Goal: Transaction & Acquisition: Purchase product/service

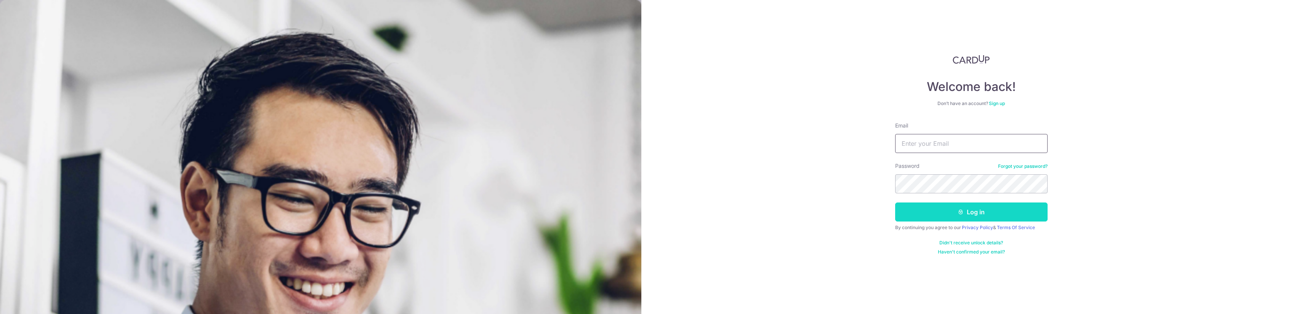
type input "satish@rikvincapital.com"
click at [921, 213] on button "Log in" at bounding box center [971, 212] width 152 height 19
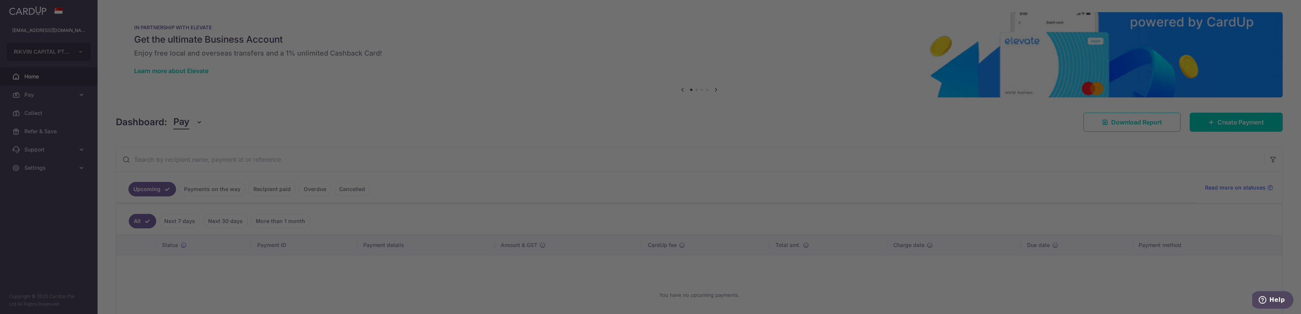
click at [1213, 125] on div at bounding box center [657, 158] width 1314 height 317
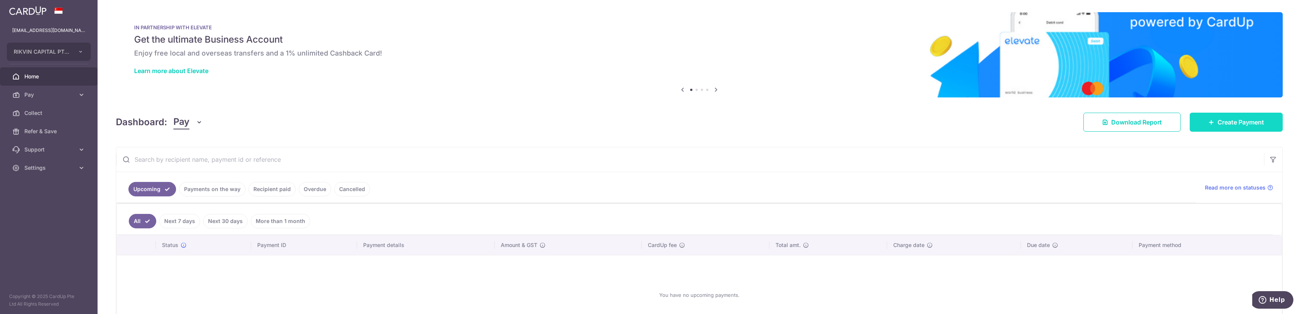
click at [1246, 125] on span "Create Payment" at bounding box center [1240, 122] width 46 height 9
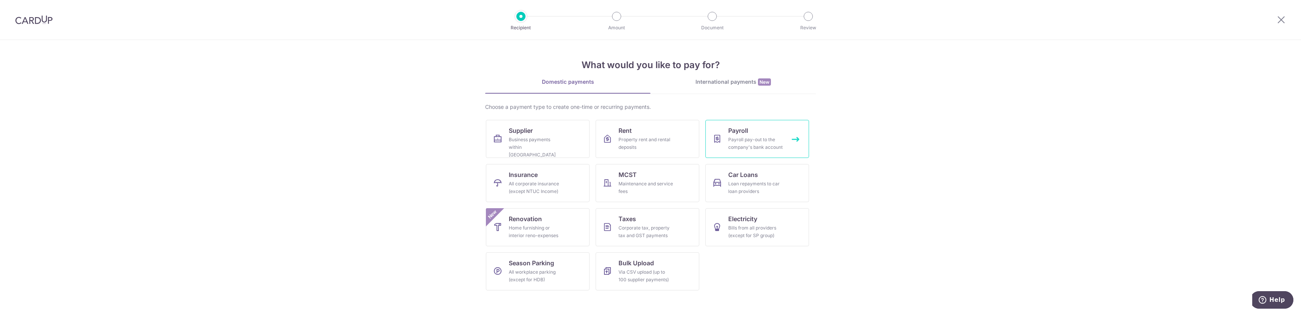
click at [764, 145] on div "Payroll pay-out to the company's bank account" at bounding box center [755, 143] width 55 height 15
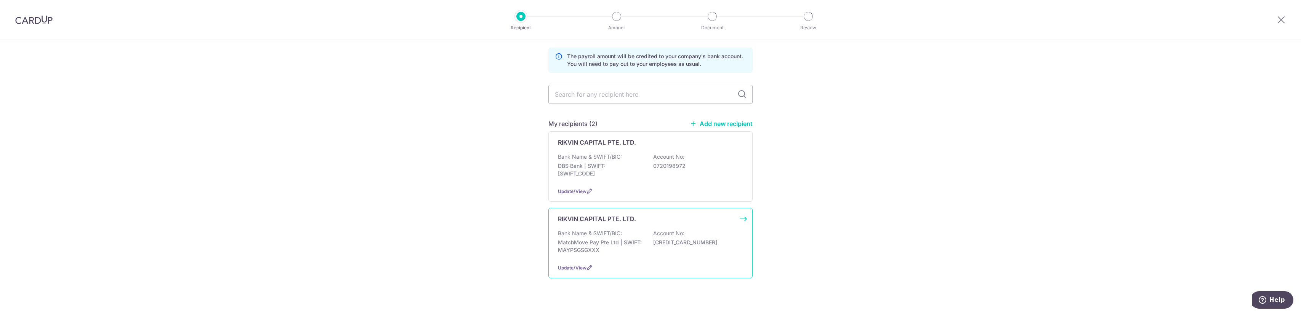
scroll to position [38, 0]
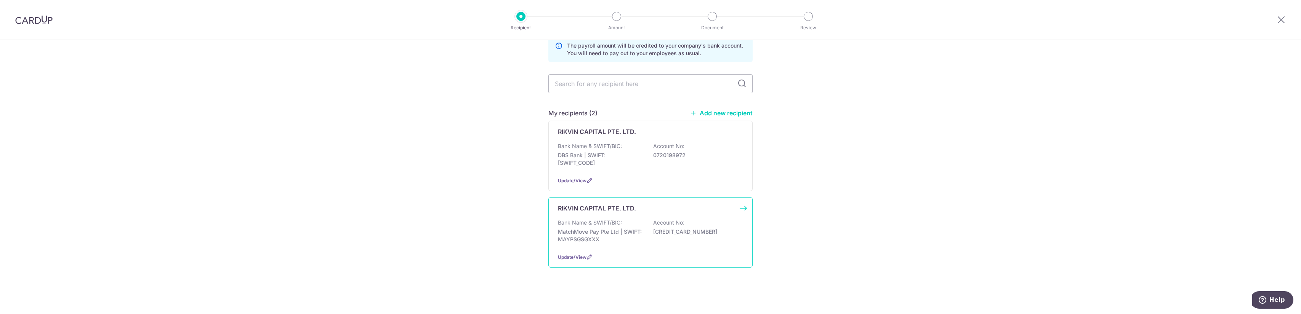
click at [591, 231] on p "MatchMove Pay Pte Ltd | SWIFT: MAYPSGSGXXX" at bounding box center [600, 235] width 85 height 15
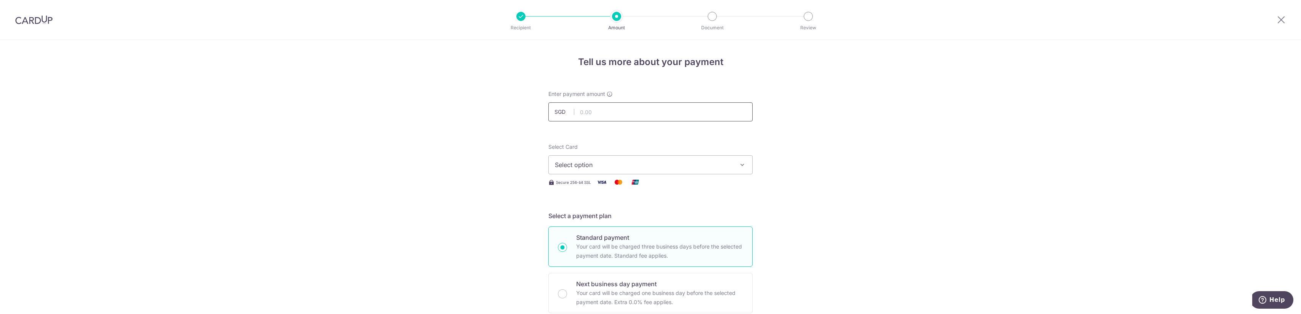
click at [595, 114] on input "text" at bounding box center [650, 112] width 204 height 19
type input "507,406.00"
click at [624, 169] on span "Select option" at bounding box center [644, 164] width 178 height 9
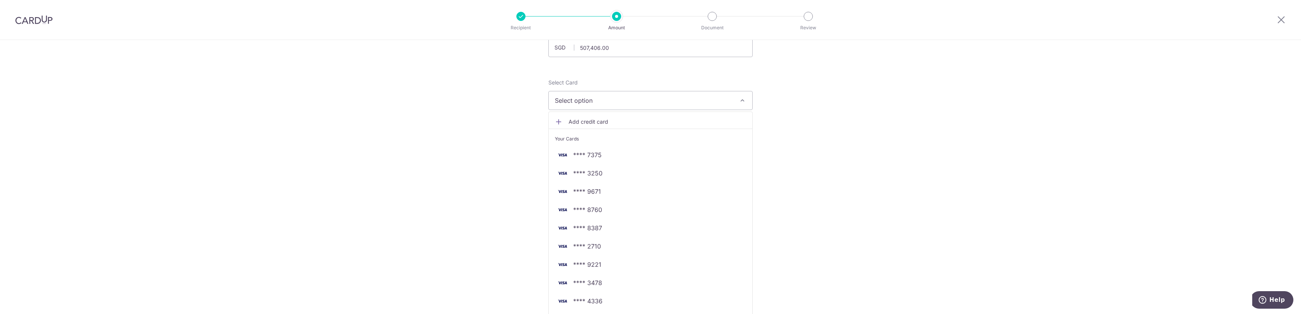
scroll to position [76, 0]
click at [620, 231] on span "**** 2710" at bounding box center [650, 234] width 191 height 9
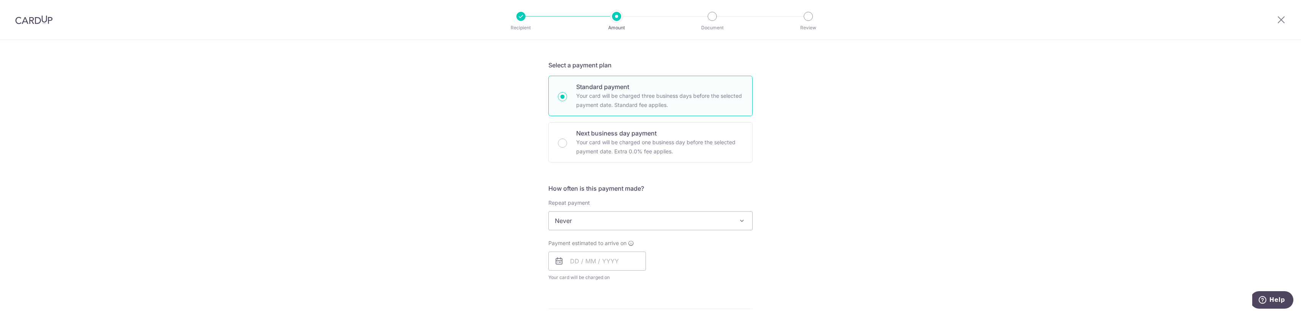
scroll to position [152, 0]
click at [641, 142] on p "Your card will be charged one business day before the selected payment date. Ex…" at bounding box center [659, 145] width 167 height 18
click at [567, 142] on input "Next business day payment Your card will be charged one business day before the…" at bounding box center [562, 141] width 9 height 9
radio input "false"
radio input "true"
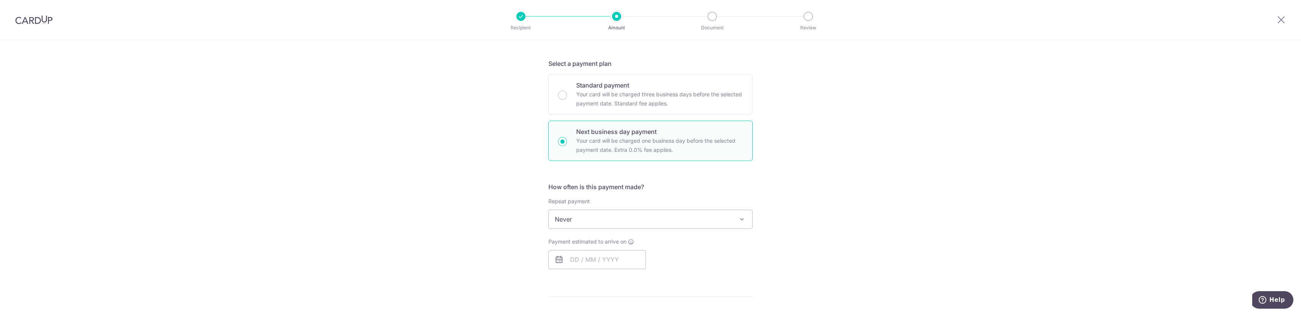
click at [601, 223] on span "Never" at bounding box center [650, 219] width 203 height 18
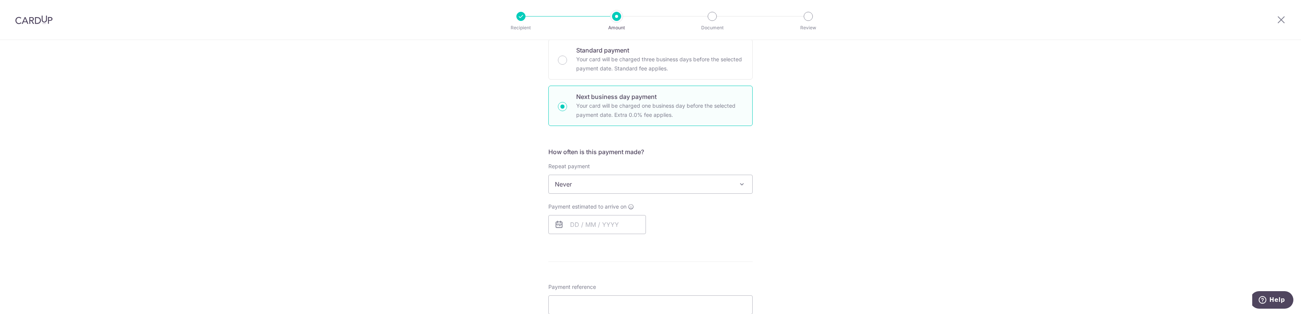
scroll to position [229, 0]
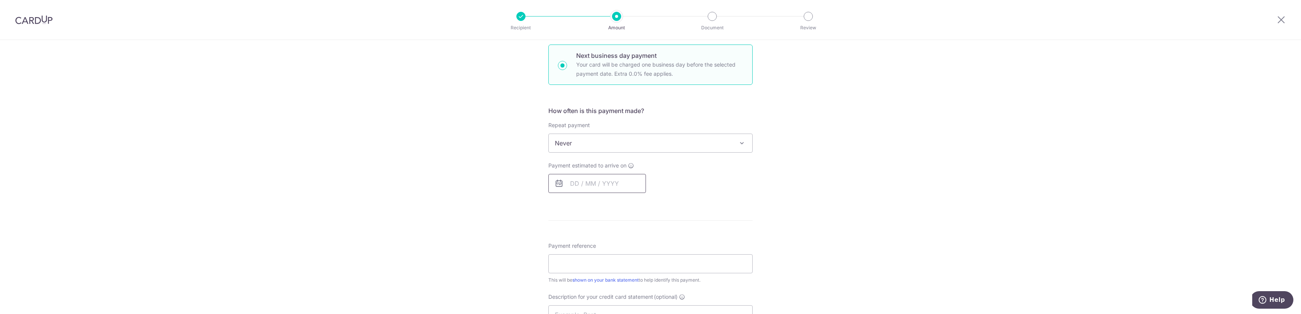
click at [581, 186] on input "text" at bounding box center [597, 183] width 98 height 19
click at [608, 266] on link "13" at bounding box center [610, 268] width 12 height 12
type input "[DATE]"
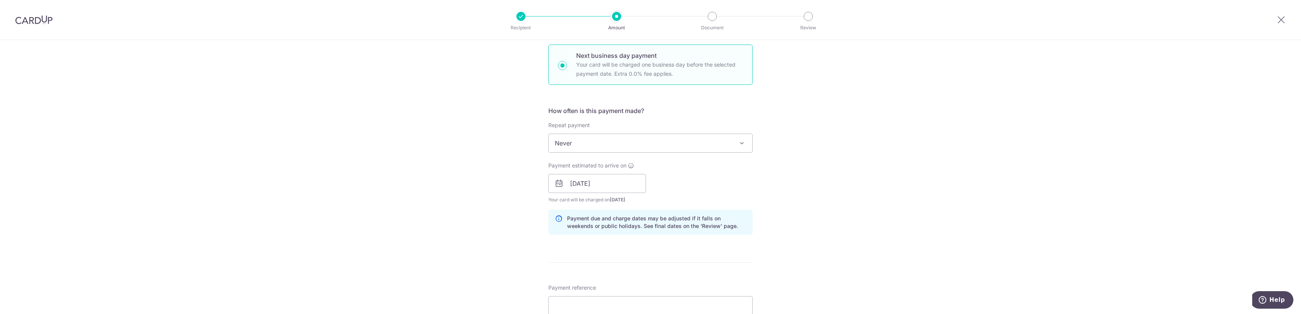
click at [723, 226] on p "Payment due and charge dates may be adjusted if it falls on weekends or public …" at bounding box center [656, 222] width 179 height 15
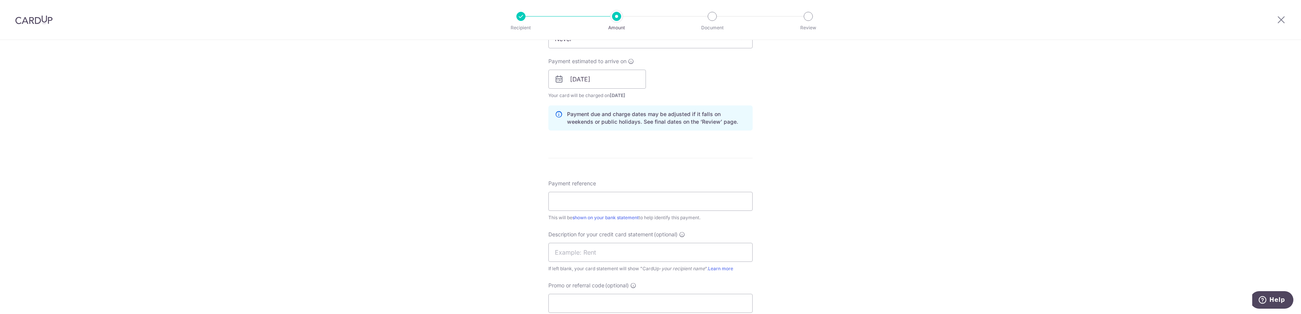
scroll to position [343, 0]
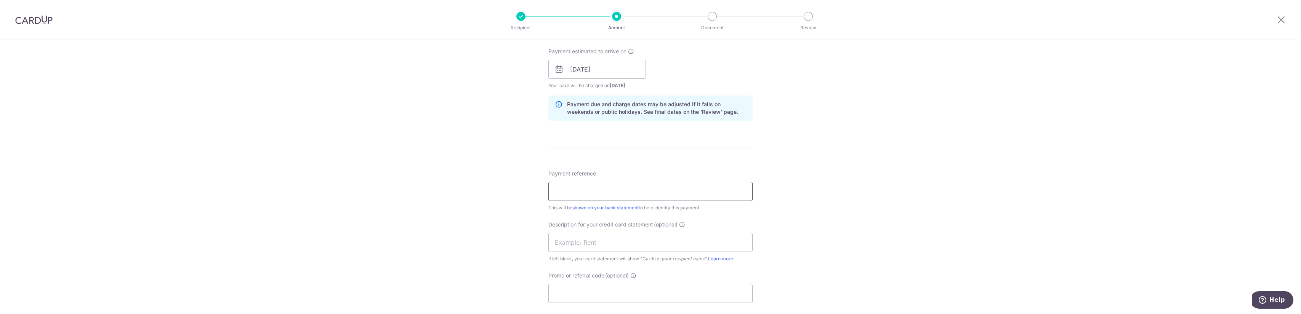
click at [586, 192] on input "Payment reference" at bounding box center [650, 191] width 204 height 19
type input "reimbursement"
click at [693, 236] on input "text" at bounding box center [650, 242] width 204 height 19
click at [716, 214] on div "Payment reference reimbursement 14/35 This will be shown on your bank statement…" at bounding box center [650, 236] width 204 height 133
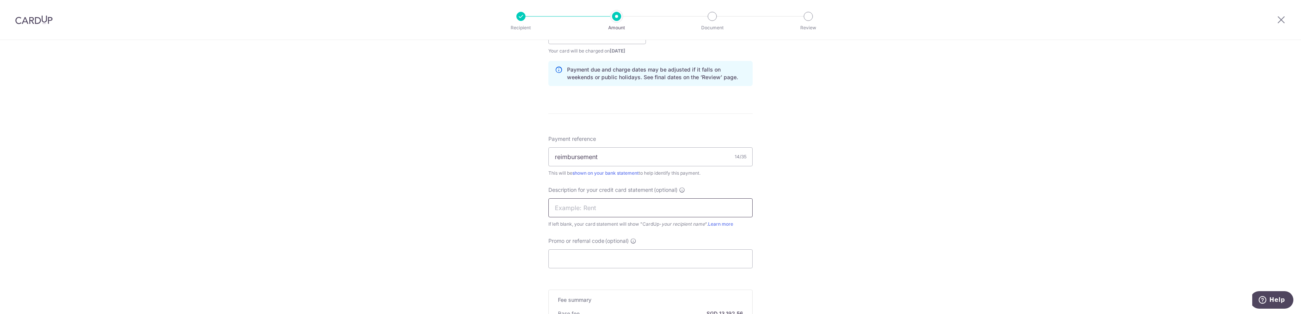
scroll to position [419, 0]
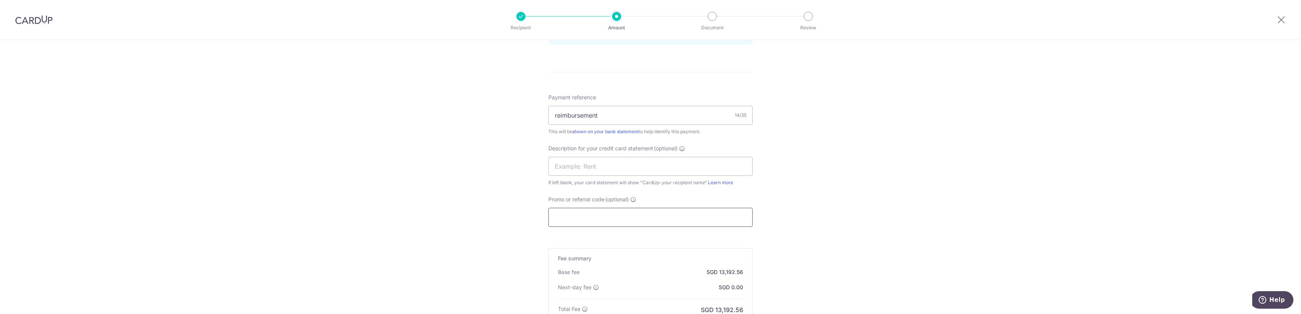
click at [567, 214] on input "Promo or referral code (optional)" at bounding box center [650, 217] width 204 height 19
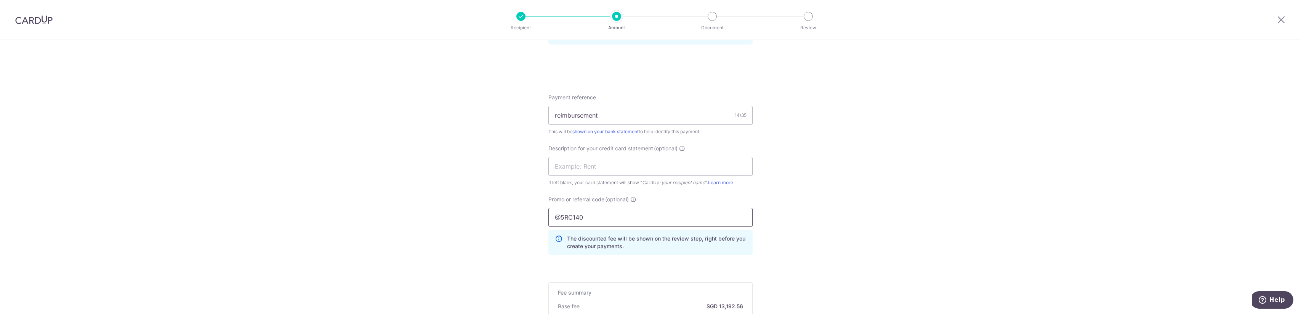
click at [559, 218] on input "@5RC140" at bounding box center [650, 217] width 204 height 19
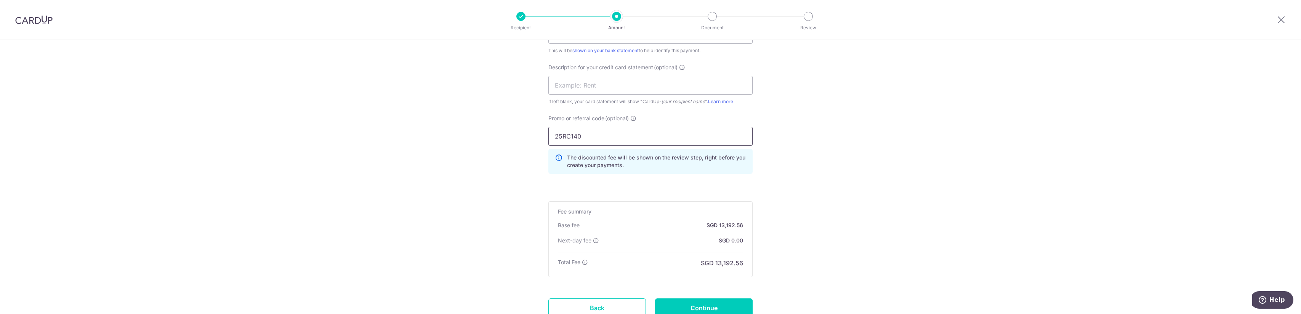
scroll to position [533, 0]
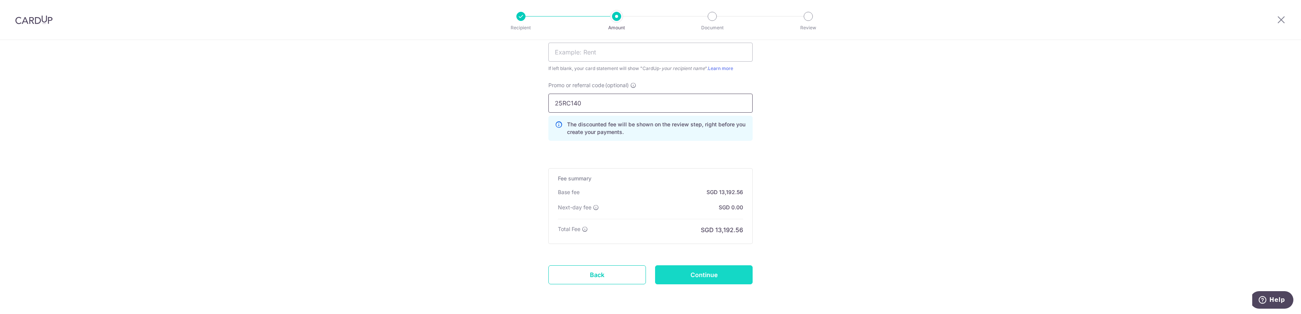
type input "25RC140"
click at [690, 272] on input "Continue" at bounding box center [704, 275] width 98 height 19
type input "Create Schedule"
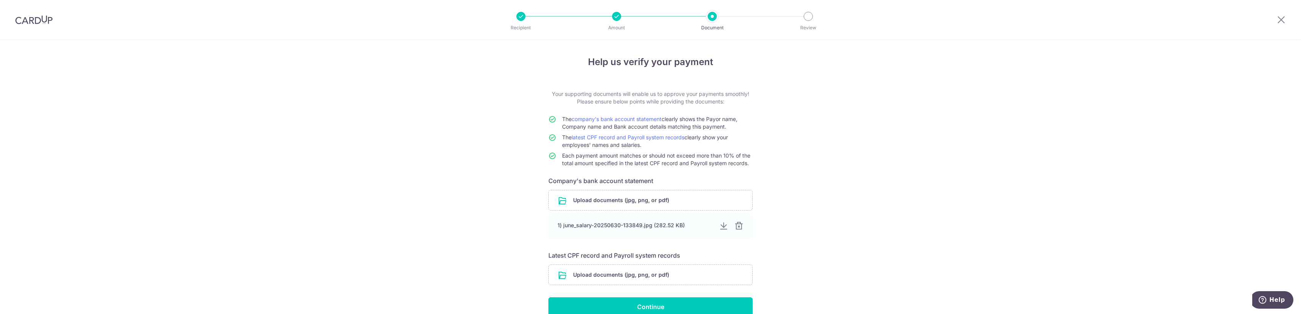
scroll to position [37, 0]
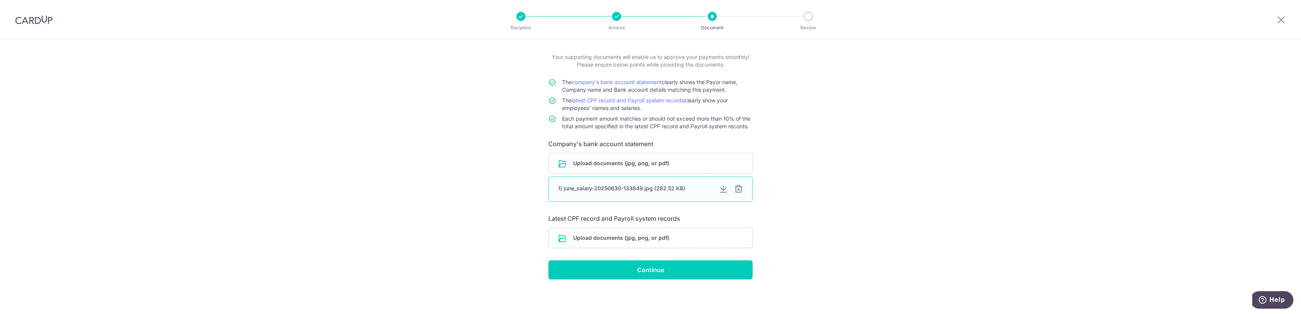
click at [740, 188] on div at bounding box center [738, 189] width 9 height 9
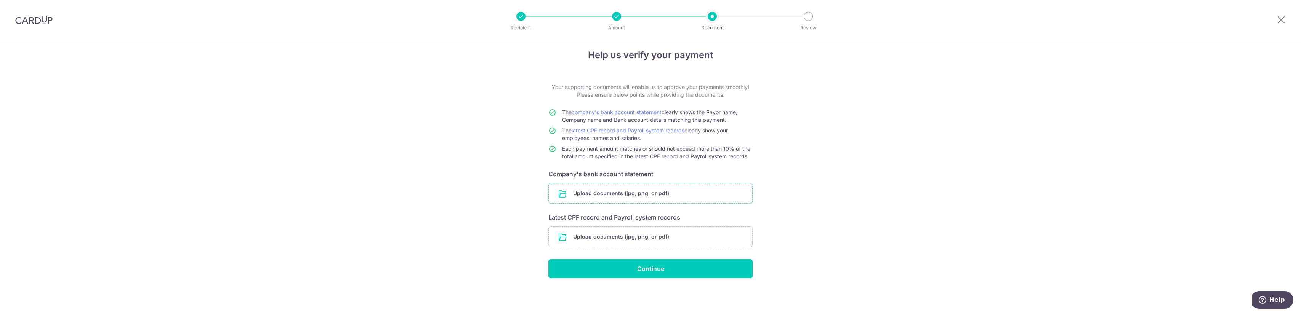
scroll to position [6, 0]
click at [647, 193] on input "file" at bounding box center [650, 195] width 203 height 20
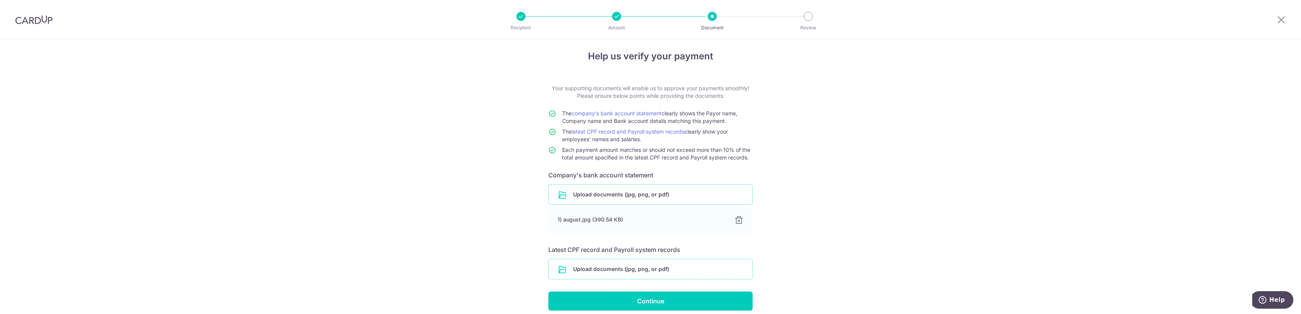
click at [582, 271] on input "file" at bounding box center [650, 269] width 203 height 20
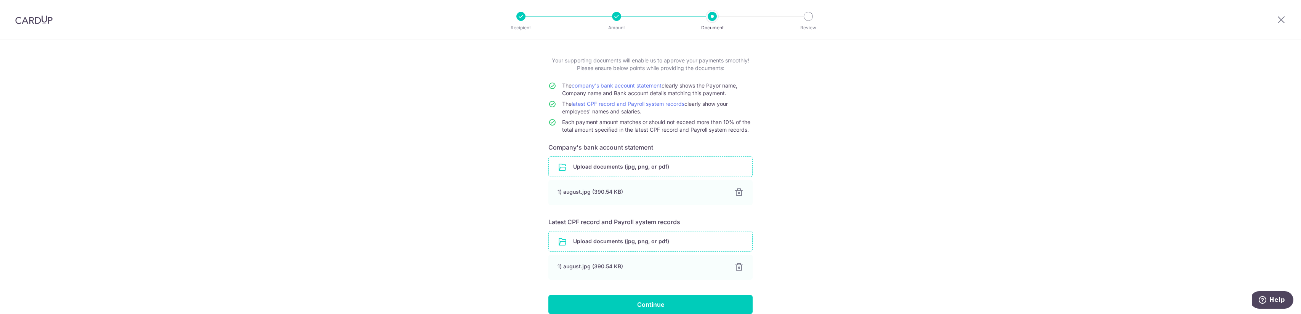
scroll to position [68, 0]
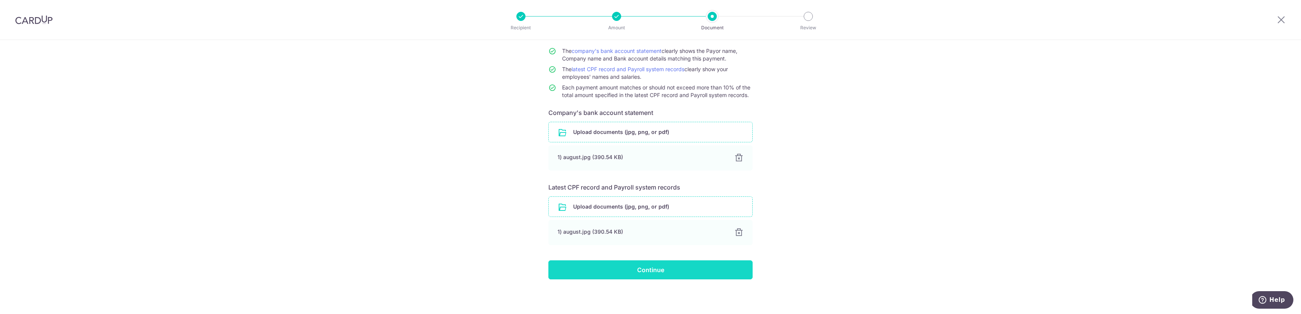
click at [693, 277] on input "Continue" at bounding box center [650, 270] width 204 height 19
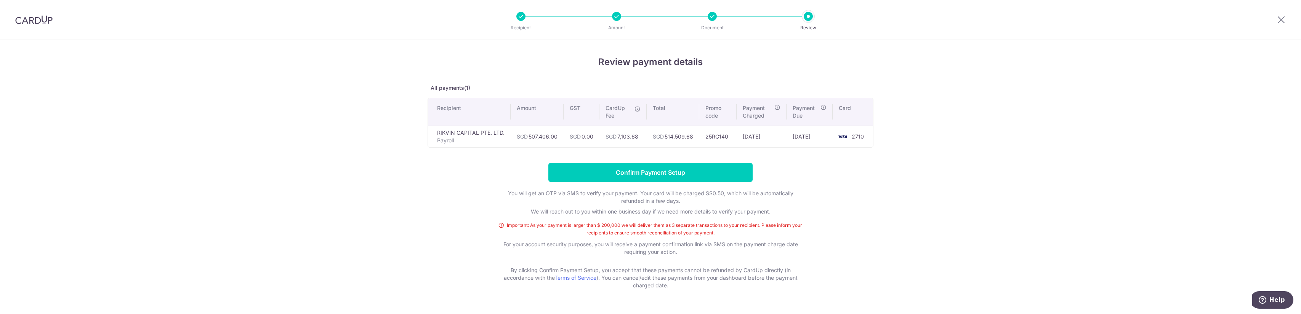
scroll to position [19, 0]
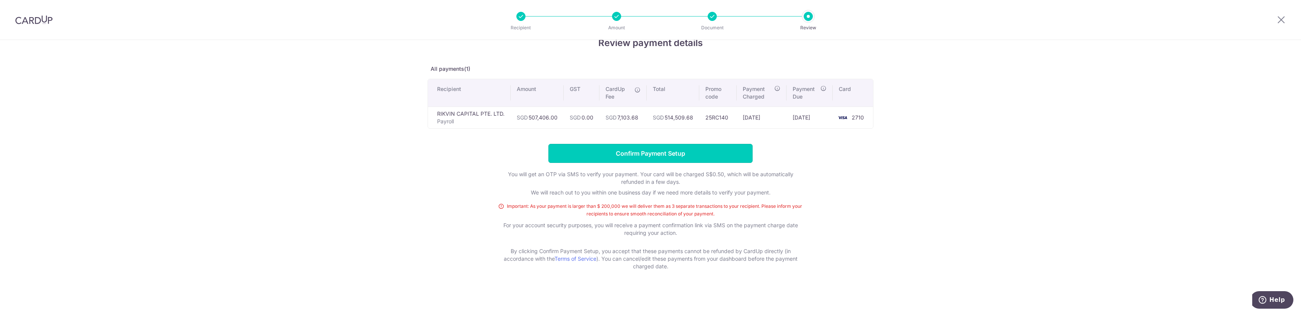
drag, startPoint x: 670, startPoint y: 153, endPoint x: 674, endPoint y: 154, distance: 4.6
click at [670, 153] on input "Confirm Payment Setup" at bounding box center [650, 153] width 204 height 19
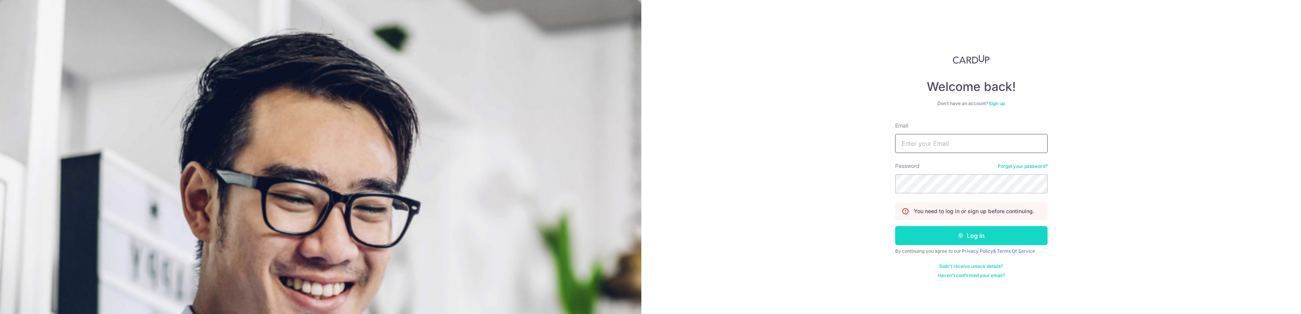
type input "[EMAIL_ADDRESS][DOMAIN_NAME]"
click at [954, 237] on button "Log in" at bounding box center [971, 235] width 152 height 19
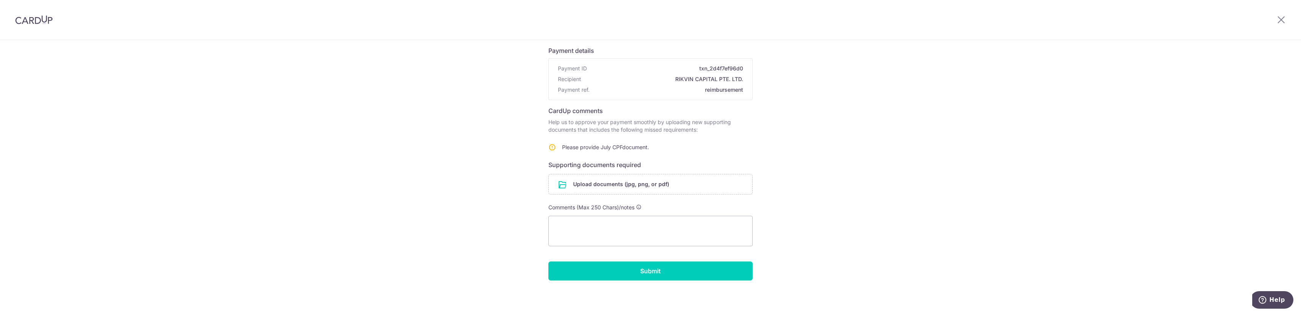
scroll to position [51, 0]
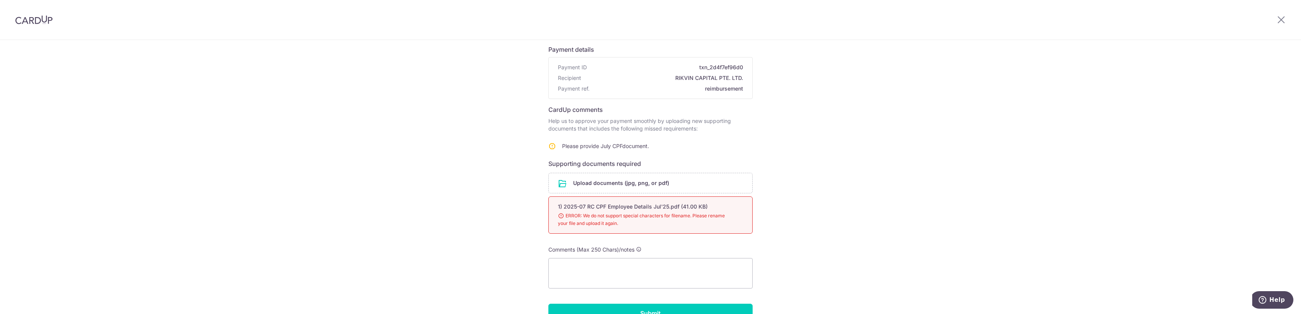
click at [678, 216] on span "ERROR: We do not support special characters for filename. Please rename your fi…" at bounding box center [641, 219] width 167 height 15
click at [621, 185] on input "file" at bounding box center [650, 183] width 203 height 20
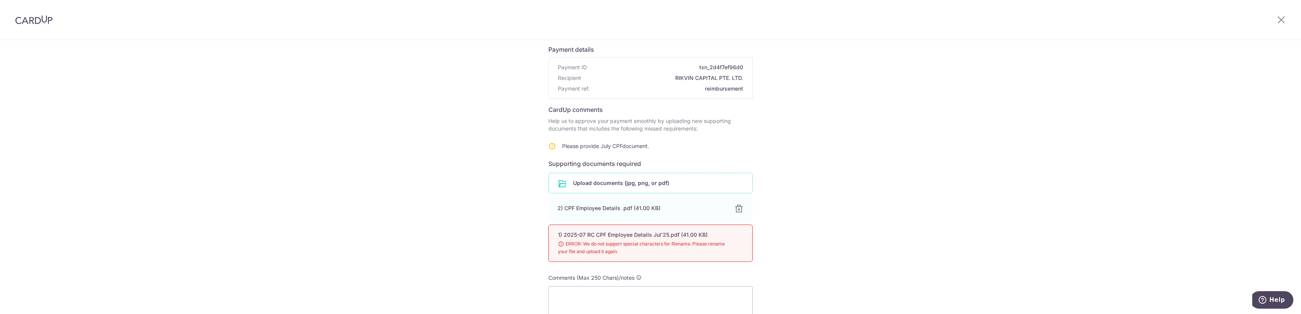
scroll to position [123, 0]
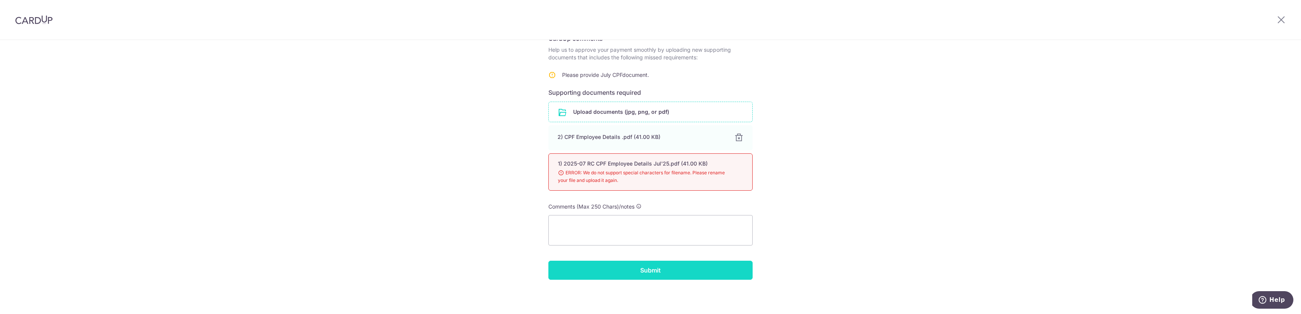
click at [649, 269] on input "Submit" at bounding box center [650, 270] width 204 height 19
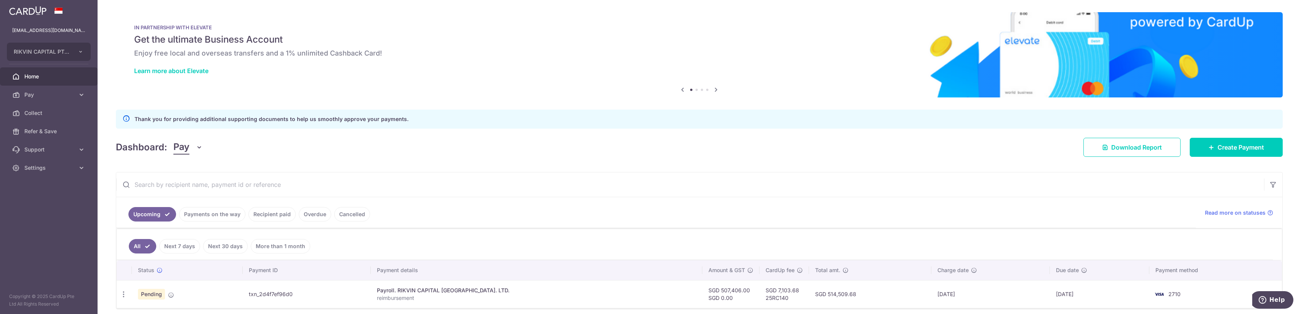
scroll to position [28, 0]
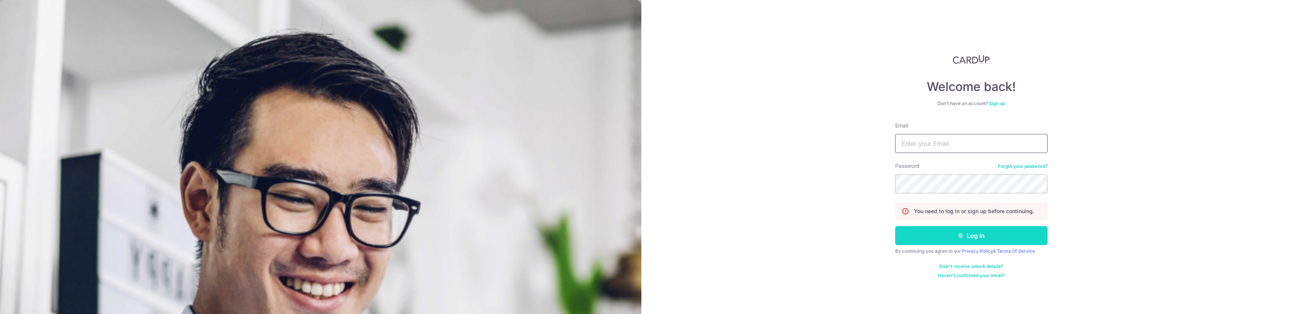
type input "[EMAIL_ADDRESS][DOMAIN_NAME]"
click at [921, 232] on button "Log in" at bounding box center [971, 235] width 152 height 19
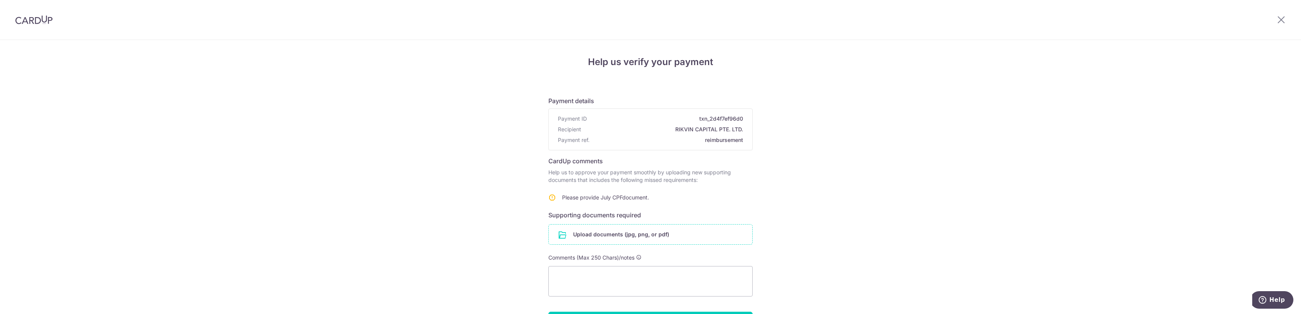
click at [611, 237] on input "file" at bounding box center [650, 235] width 203 height 20
click at [454, 151] on div "Help us verify your payment Payment details Payment ID txn_2d4f7ef96d0 Recipien…" at bounding box center [650, 203] width 1301 height 327
click at [596, 234] on input "file" at bounding box center [650, 235] width 203 height 20
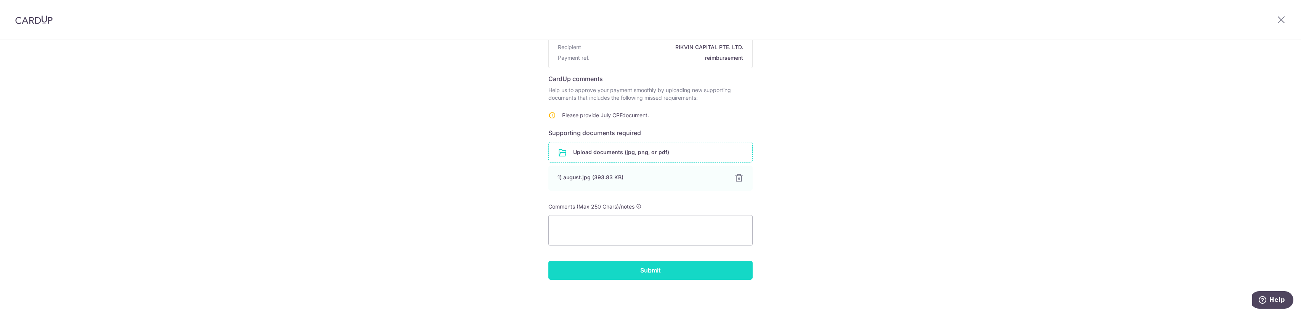
scroll to position [83, 0]
click at [588, 269] on input "Submit" at bounding box center [650, 270] width 204 height 19
